Goal: Task Accomplishment & Management: Complete application form

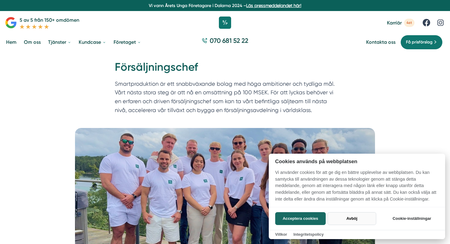
click at [355, 219] on button "Avböj" at bounding box center [352, 218] width 49 height 13
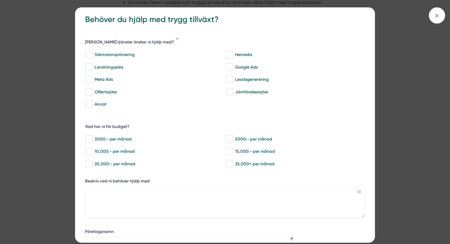
scroll to position [8, 0]
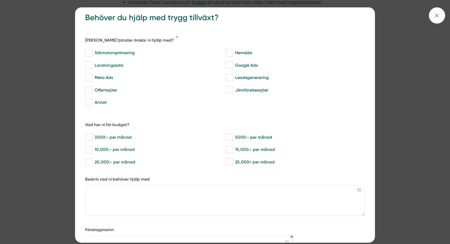
click at [14, 115] on div "bbc9b822-b2c6-488a-ab3e-9a2d59e49c7c Behöver du hjälp med trygg tillväxt? Vilka…" at bounding box center [225, 122] width 450 height 244
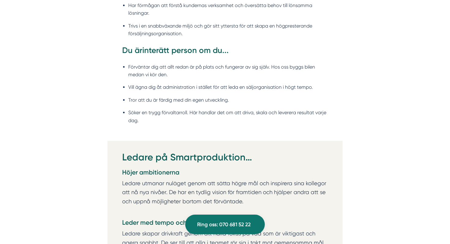
scroll to position [750, 0]
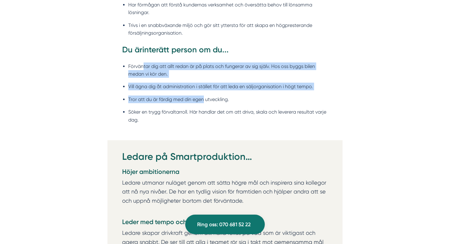
drag, startPoint x: 144, startPoint y: 64, endPoint x: 204, endPoint y: 98, distance: 68.7
click at [204, 98] on ul "Förväntar dig att allt redan är på plats och fungerar av sig själv. Hos oss byg…" at bounding box center [225, 94] width 206 height 73
click at [204, 98] on li "Tror att du är färdig med din egen utveckling." at bounding box center [228, 100] width 200 height 8
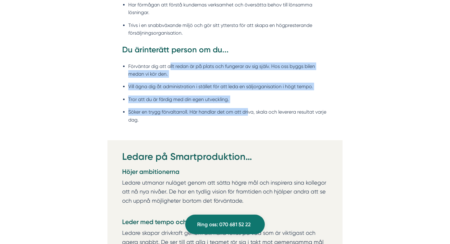
drag, startPoint x: 249, startPoint y: 112, endPoint x: 171, endPoint y: 67, distance: 90.1
click at [171, 67] on ul "Förväntar dig att allt redan är på plats och fungerar av sig själv. Hos oss byg…" at bounding box center [225, 94] width 206 height 73
click at [171, 67] on li "Förväntar dig att allt redan är på plats och fungerar av sig själv. Hos oss byg…" at bounding box center [228, 70] width 200 height 16
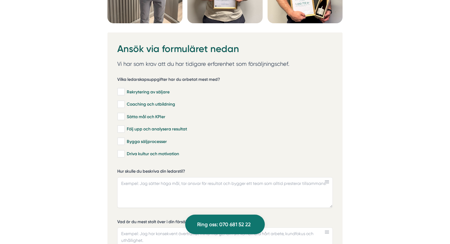
scroll to position [1713, 0]
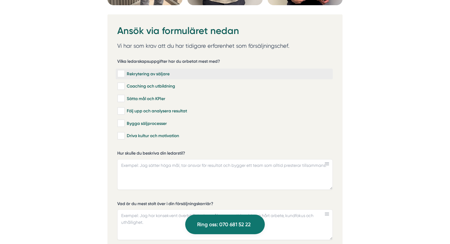
click at [122, 71] on input "Rekrytering av säljare" at bounding box center [120, 74] width 7 height 6
checkbox input "true"
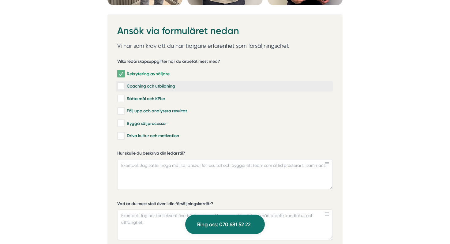
click at [121, 83] on input "Coaching och utbildning" at bounding box center [120, 86] width 7 height 6
checkbox input "true"
click at [122, 97] on input "Sätta mål och KPIer" at bounding box center [120, 99] width 7 height 6
checkbox input "true"
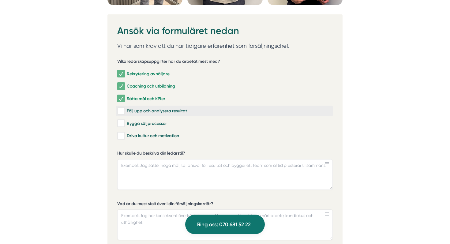
click at [121, 110] on input "Följ upp och analysera resultat" at bounding box center [120, 111] width 7 height 6
checkbox input "true"
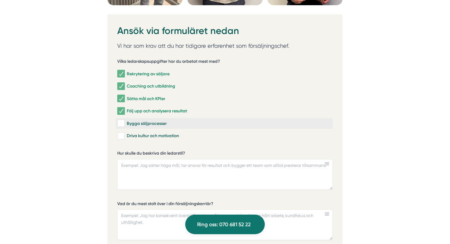
click at [122, 121] on input "Bygga säljprocesser" at bounding box center [120, 123] width 7 height 6
checkbox input "true"
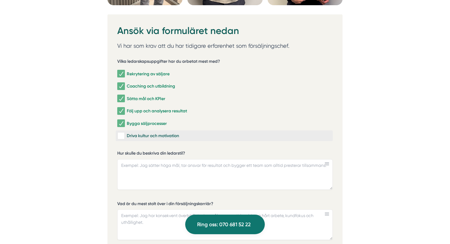
click at [121, 133] on input "Driva kultur och motivation" at bounding box center [120, 136] width 7 height 6
checkbox input "true"
click at [147, 160] on textarea "Hur skulle du beskriva din ledarstil?" at bounding box center [225, 174] width 216 height 31
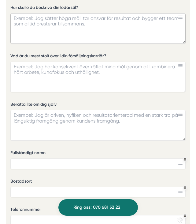
scroll to position [1542, 0]
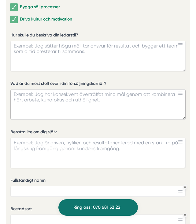
click at [29, 90] on textarea "Vad är du mest stolt över i din försäljningskarriär?" at bounding box center [98, 104] width 176 height 31
click at [37, 143] on textarea "Berätta lite om dig själv" at bounding box center [98, 153] width 176 height 31
paste textarea "Min drivkraft och mitt huvudsakliga bidrag är att med stort engagemang, struktu…"
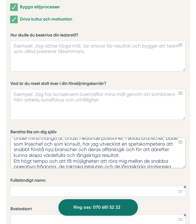
scroll to position [0, 0]
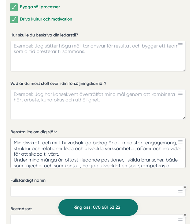
click at [66, 149] on textarea "Min drivkraft och mitt huvudsakliga bidrag är att med stort engagemang, struktu…" at bounding box center [98, 153] width 176 height 31
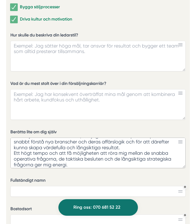
scroll to position [43, 0]
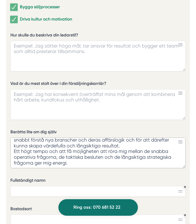
click at [154, 138] on textarea "Min drivkraft och mitt huvudsakliga bidrag är att med stort engagemang, struktu…" at bounding box center [98, 153] width 176 height 31
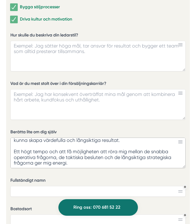
scroll to position [0, 0]
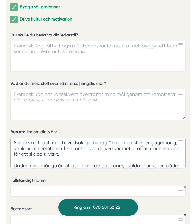
click at [40, 162] on textarea "Min drivkraft och mitt huvudsakliga bidrag är att med stort engagemang, struktu…" at bounding box center [98, 153] width 176 height 31
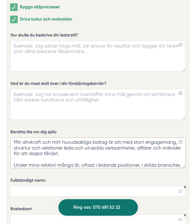
type textarea "Min drivkraft och mitt huvudsakliga bidrag är att med stort engagemang, struktu…"
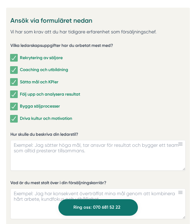
scroll to position [1434, 0]
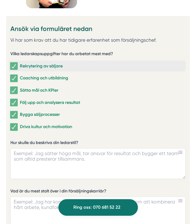
click at [13, 63] on input "Rekrytering av säljare" at bounding box center [13, 66] width 7 height 6
click at [14, 63] on input "Rekrytering av säljare" at bounding box center [13, 66] width 7 height 6
checkbox input "true"
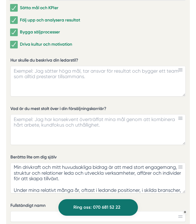
scroll to position [1518, 0]
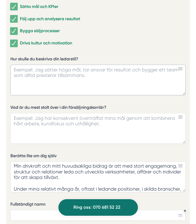
click at [40, 65] on textarea "Hur skulle du beskriva din ledarstil?" at bounding box center [98, 80] width 176 height 31
paste textarea "Min drivkraft och mitt huvudsakliga bidrag är att med stort engagemang, struktu…"
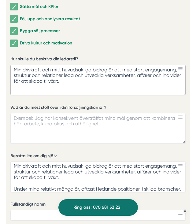
drag, startPoint x: 74, startPoint y: 77, endPoint x: 22, endPoint y: 72, distance: 52.6
click at [22, 72] on textarea "Min drivkraft och mitt huvudsakliga bidrag är att med stort engagemang, struktu…" at bounding box center [98, 80] width 176 height 31
click at [66, 75] on textarea "Min drivkraft och mitt huvudsakliga bidrag är att med stort engagemang, struktu…" at bounding box center [98, 80] width 176 height 31
click at [61, 70] on textarea "Min drivkraft och mitt huvudsakliga bidrag är att med stort engagemang, struktu…" at bounding box center [98, 80] width 176 height 31
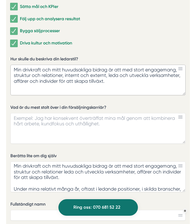
type textarea "Min drivkraft och mitt huvudsakliga bidrag är att med stort engagemang, struktu…"
click at [21, 113] on textarea "Vad är du mest stolt över i din försäljningskarriär?" at bounding box center [98, 128] width 176 height 31
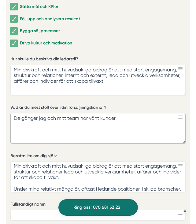
drag, startPoint x: 135, startPoint y: 111, endPoint x: 79, endPoint y: 115, distance: 56.2
click at [79, 115] on textarea "De gånger jag och mitt team har vänt kunder" at bounding box center [98, 128] width 176 height 31
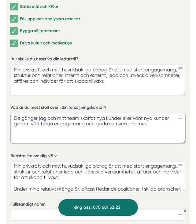
click at [21, 118] on textarea "De gånger jag och mitt team skaffat nya kunder eller vänt nya kunder genom vårt…" at bounding box center [98, 128] width 176 height 31
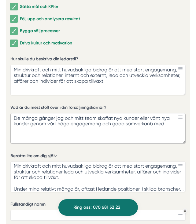
click at [168, 121] on textarea "De många gånger jag och mitt team skaffat nya kunder eller vänt nya kunder geno…" at bounding box center [98, 128] width 176 height 31
type textarea "De många gånger jag och mitt team skaffat nya kunder eller vänt nya kunder geno…"
click at [20, 65] on textarea "Min drivkraft och mitt huvudsakliga bidrag är att med stort engagemang, struktu…" at bounding box center [98, 80] width 176 height 31
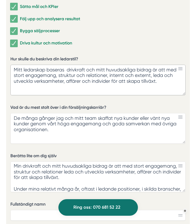
drag, startPoint x: 160, startPoint y: 65, endPoint x: 66, endPoint y: 66, distance: 93.7
click at [66, 66] on textarea "Mitt ledarskap baseras drivkraft och mitt huvudsakliga bidrag är att med stort …" at bounding box center [98, 80] width 176 height 31
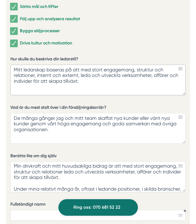
click at [138, 65] on textarea "Mitt ledarskap baseras på att med stort engagemang, struktur och relationer, in…" at bounding box center [98, 80] width 176 height 31
click at [44, 71] on textarea "Mitt ledarskap baseras på att med stort engagemang, närvaro och struktur och re…" at bounding box center [98, 80] width 176 height 31
click at [23, 72] on textarea "Mitt ledarskap baseras på att med stort engagemang, närvaro och struktur och re…" at bounding box center [98, 80] width 176 height 31
drag, startPoint x: 92, startPoint y: 71, endPoint x: 23, endPoint y: 71, distance: 69.5
click at [23, 71] on textarea "Mitt ledarskap baseras på att med stort engagemang, närvaro och struktur samt r…" at bounding box center [98, 80] width 176 height 31
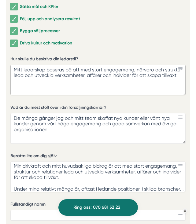
click at [77, 65] on textarea "Mitt ledarskap baseras på att med stort engagemang, närvaro och struktur leda o…" at bounding box center [98, 80] width 176 height 31
click at [21, 72] on textarea "Mitt ledarskap baseras på ett stort engagemang, närvaro och struktur leda och u…" at bounding box center [98, 80] width 176 height 31
click at [172, 65] on textarea "Mitt ledarskap baseras på ett stort engagemang, närvaro och struktur leda och u…" at bounding box center [98, 80] width 176 height 31
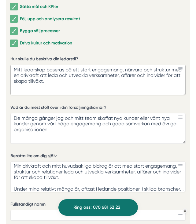
drag, startPoint x: 70, startPoint y: 70, endPoint x: 50, endPoint y: 70, distance: 19.6
click at [50, 70] on textarea "Mitt ledarskap baseras på ett stort engagemang, närvaro och struktur med en dri…" at bounding box center [98, 80] width 176 height 31
click at [85, 79] on textarea "Mitt ledarskap baseras på ett stort engagemang, närvaro och struktur med en dri…" at bounding box center [98, 80] width 176 height 31
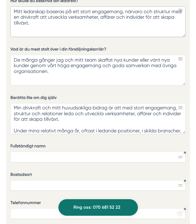
scroll to position [1576, 0]
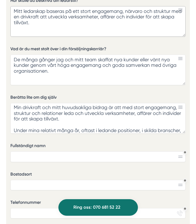
type textarea "Mitt ledarskap baseras på ett stort engagemang, närvaro och struktur med en dri…"
click at [73, 116] on textarea "Min drivkraft och mitt huvudsakliga bidrag är att med stort engagemang, struktu…" at bounding box center [98, 118] width 176 height 31
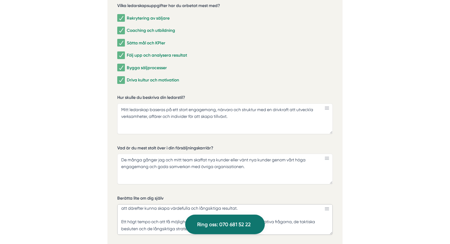
scroll to position [1724, 0]
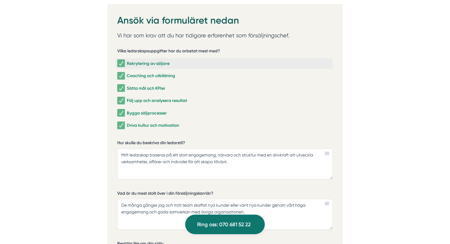
click at [122, 60] on input "Rekrytering av säljare" at bounding box center [120, 63] width 7 height 6
click at [122, 61] on input "Rekrytering av säljare" at bounding box center [120, 63] width 7 height 6
checkbox input "true"
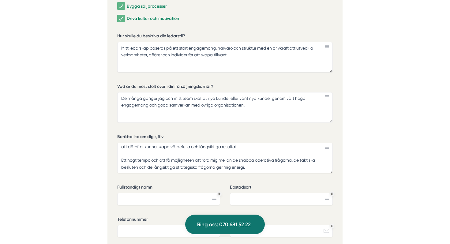
scroll to position [1831, 0]
click at [148, 102] on textarea "De många gånger jag och mitt team skaffat nya kunder eller vänt nya kunder geno…" at bounding box center [225, 107] width 216 height 31
click at [205, 103] on textarea "De många gånger jag och mitt team skaffat nya kunder eller vänt nya kunder geno…" at bounding box center [225, 107] width 216 height 31
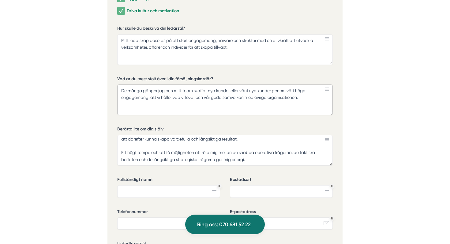
scroll to position [1840, 0]
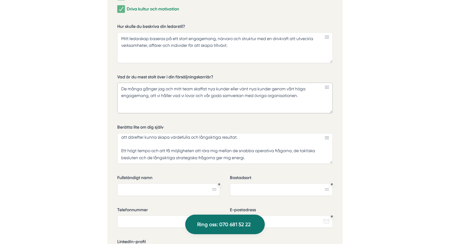
click at [261, 86] on textarea "De många gånger jag och mitt team skaffat nya kunder eller vänt nya kunder geno…" at bounding box center [225, 98] width 216 height 31
click at [196, 92] on textarea "De många gånger jag och mitt team skaffat nya kunder eller vänt gamla kunder so…" at bounding box center [225, 98] width 216 height 31
drag, startPoint x: 183, startPoint y: 94, endPoint x: 249, endPoint y: 92, distance: 65.6
click at [183, 94] on textarea "De många gånger jag och mitt team skaffat nya kunder eller vänt gamla kunder so…" at bounding box center [225, 98] width 216 height 31
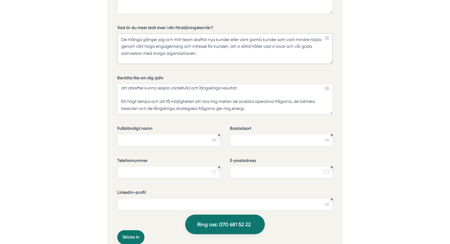
scroll to position [1893, 0]
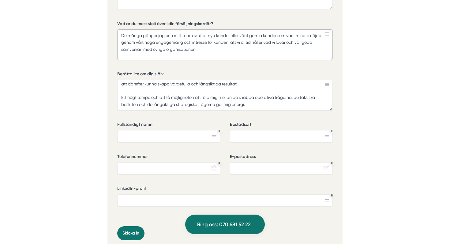
type textarea "De många gånger jag och mitt team skaffat nya kunder eller vänt gamla kunder so…"
click at [254, 91] on textarea "Min drivkraft och mitt huvudsakliga bidrag är att med stort engagemang, struktu…" at bounding box center [225, 95] width 216 height 31
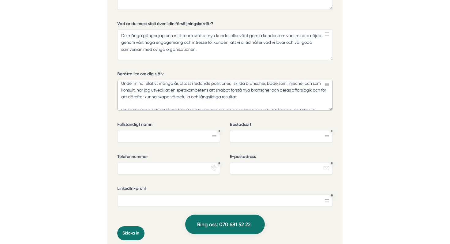
scroll to position [0, 0]
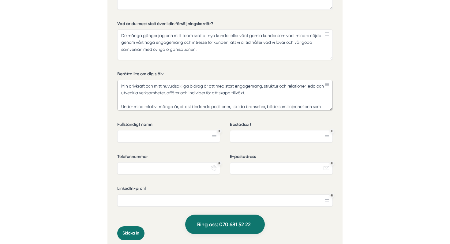
drag, startPoint x: 263, startPoint y: 92, endPoint x: 104, endPoint y: 84, distance: 159.8
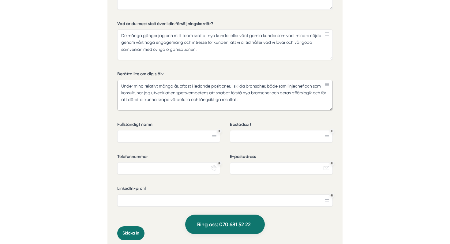
drag, startPoint x: 156, startPoint y: 78, endPoint x: 143, endPoint y: 79, distance: 13.5
click at [143, 80] on textarea "Under mina relativt många år, oftast i ledande positioner, i skilda branscher, …" at bounding box center [225, 95] width 216 height 31
paste textarea "Ett högt tempo och att få möjligheten att röra mig mellan de snabba operativa f…"
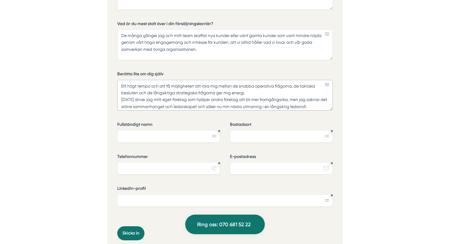
drag, startPoint x: 259, startPoint y: 90, endPoint x: 112, endPoint y: 82, distance: 147.5
click at [112, 82] on div "Ansök via formuläret nedan Vi har som krav att du har tidigare erfarenhet som f…" at bounding box center [224, 48] width 235 height 428
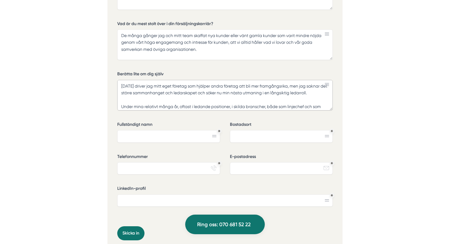
click at [326, 93] on textarea "Idag driver jag mitt eget företag som hjälper andra företag att bli mer framgån…" at bounding box center [225, 95] width 216 height 31
paste textarea "Ett högt tempo och att få möjligheten att röra mig mellan de snabba operativa f…"
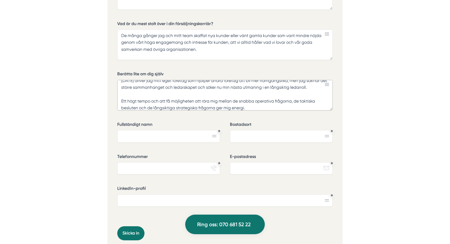
type textarea "Idag driver jag mitt eget företag som hjälper andra företag att bli mer framgån…"
click at [164, 136] on input "Fullständigt namn" at bounding box center [168, 136] width 103 height 12
type input "Emil Hemström"
type input "Stockholm"
type input "0703771444"
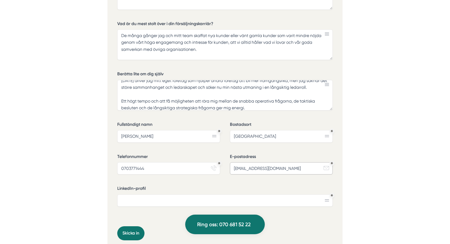
type input "emil.hemstrom@gmail.com"
click at [163, 202] on input "LinkedIn-profil" at bounding box center [225, 200] width 216 height 12
paste input "www.linkedin.com/in/emilhemstrom"
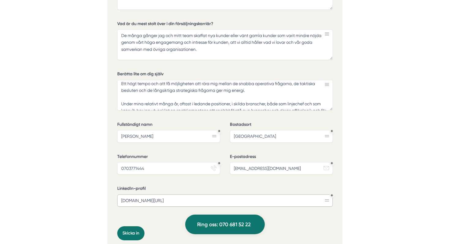
scroll to position [20, 0]
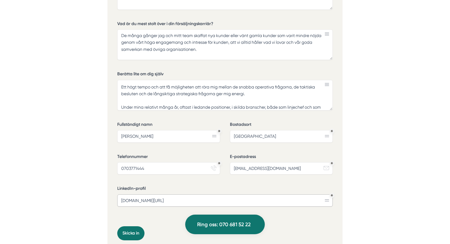
type input "www.linkedin.com/in/emilhemstrom"
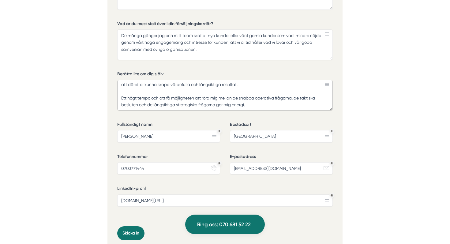
scroll to position [63, 0]
drag, startPoint x: 121, startPoint y: 84, endPoint x: 222, endPoint y: 113, distance: 104.8
click at [222, 113] on div "Vilka ledarskapsuppgifter har du arbetat mest med? Rekrytering av säljare Coach…" at bounding box center [225, 50] width 216 height 353
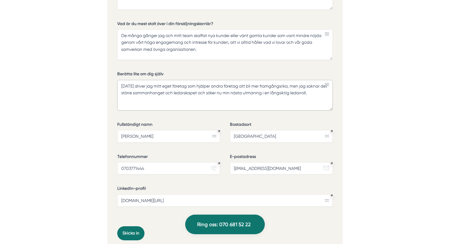
scroll to position [0, 0]
click at [121, 84] on textarea "Idag driver jag mitt eget företag som hjälper andra företag att bli mer framgån…" at bounding box center [225, 95] width 216 height 31
paste textarea "Ett högt tempo och att få möjligheten att röra mig mellan de snabba operativa f…"
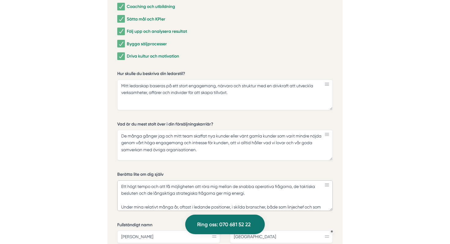
scroll to position [1803, 0]
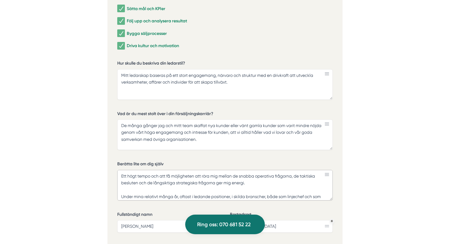
click at [121, 173] on textarea "Ett högt tempo och att få möjligheten att röra mig mellan de snabba operativa f…" at bounding box center [225, 185] width 216 height 31
click at [141, 173] on textarea "Jag är en utvecklingsorienterad person sEtt högt tempo och att få möjligheten a…" at bounding box center [225, 185] width 216 height 31
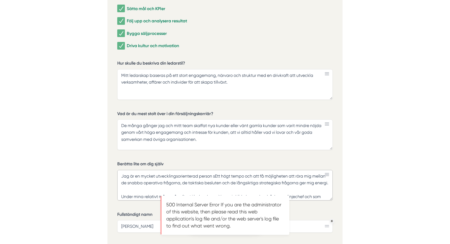
click at [213, 175] on textarea "Jag är en mycket utvecklingsorienterad person sEtt högt tempo och att få möjlig…" at bounding box center [225, 185] width 216 height 31
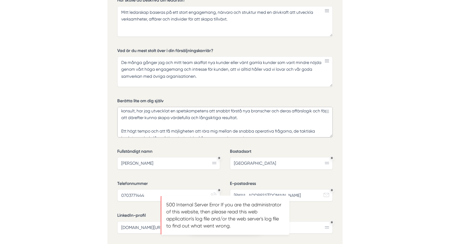
scroll to position [0, 0]
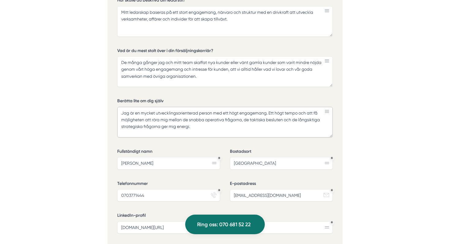
click at [211, 129] on textarea "Jag är en mycket utvecklingsorienterad person med ett högt engagemang. Ett högt…" at bounding box center [225, 122] width 216 height 31
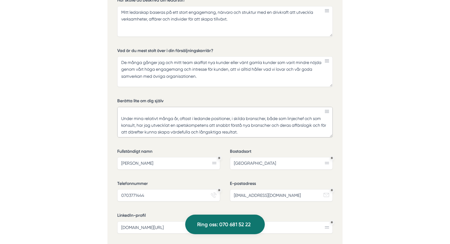
scroll to position [27, 0]
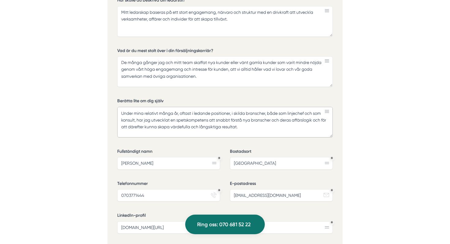
click at [294, 119] on textarea "Jag är en mycket utvecklingsorienterad person med ett högt engagemang. Ett högt…" at bounding box center [225, 122] width 216 height 31
click at [152, 124] on textarea "Jag är en mycket utvecklingsorienterad person med ett högt engagemang. Ett högt…" at bounding box center [225, 122] width 216 height 31
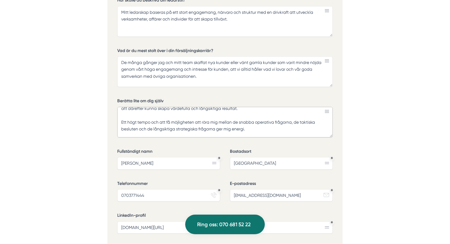
scroll to position [46, 0]
drag, startPoint x: 271, startPoint y: 128, endPoint x: 90, endPoint y: 118, distance: 180.7
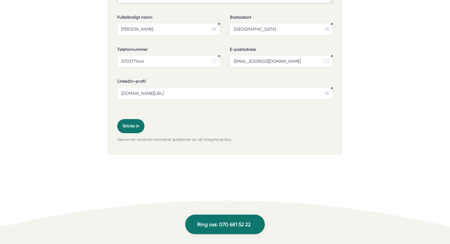
scroll to position [1972, 0]
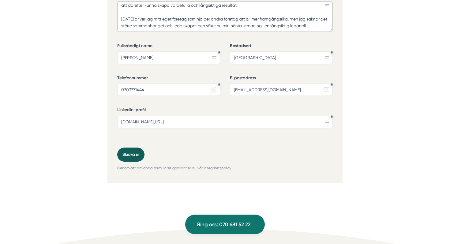
type textarea "Jag är en mycket utvecklingsorienterad person med ett högt engagemang. Ett högt…"
click at [129, 154] on button "Skicka in" at bounding box center [130, 155] width 27 height 14
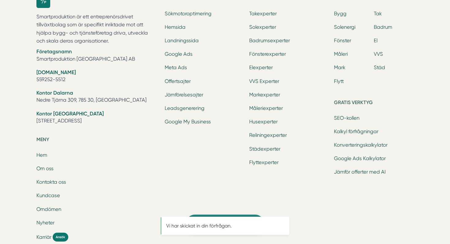
scroll to position [0, 0]
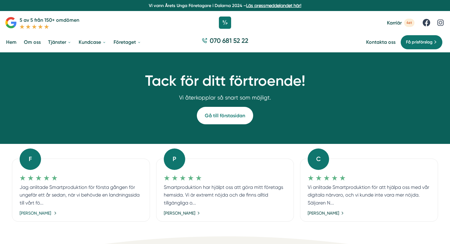
click at [55, 213] on link "[PERSON_NAME]" at bounding box center [38, 213] width 37 height 7
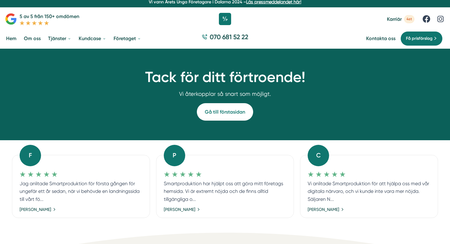
scroll to position [5, 0]
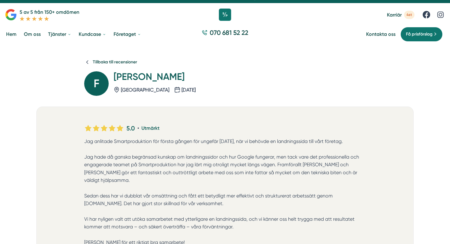
scroll to position [9, 0]
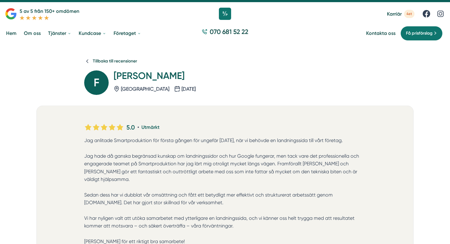
click at [12, 12] on icon at bounding box center [11, 14] width 12 height 12
click at [12, 17] on icon at bounding box center [11, 14] width 12 height 12
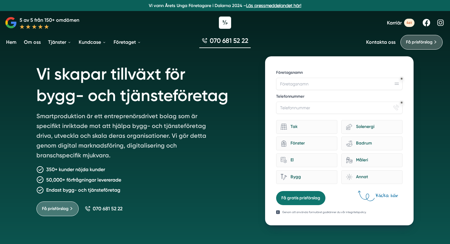
click at [164, 183] on div "50,000+ förfrågningar levererade" at bounding box center [143, 180] width 214 height 8
